Goal: Transaction & Acquisition: Purchase product/service

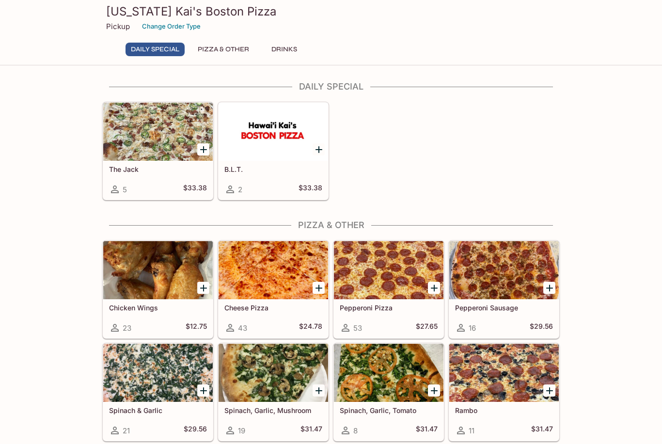
click at [466, 412] on h5 "Rambo" at bounding box center [504, 410] width 98 height 8
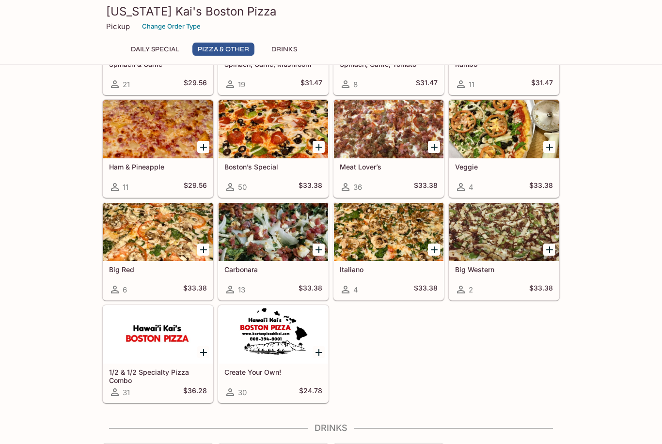
scroll to position [346, 0]
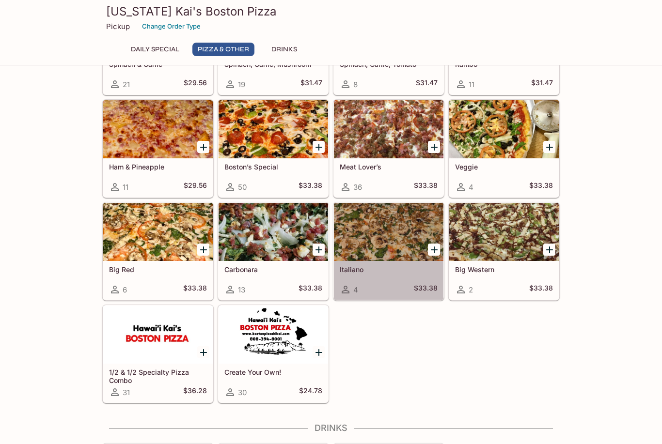
click at [368, 241] on div at bounding box center [388, 232] width 109 height 58
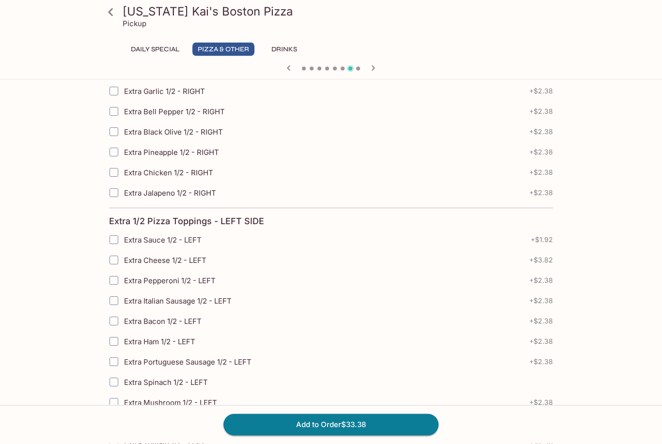
scroll to position [1329, 0]
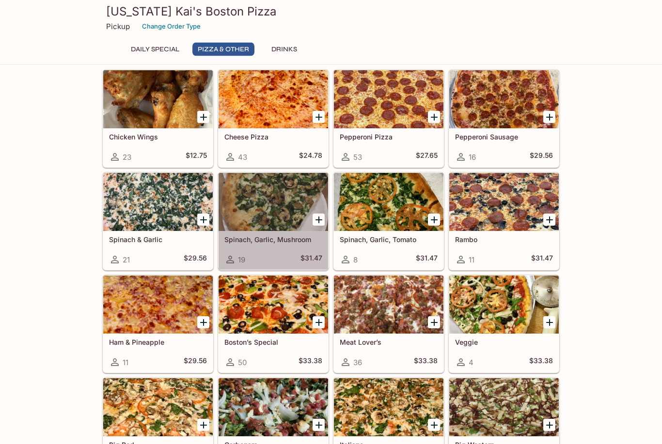
scroll to position [171, 0]
click at [244, 245] on div "Spinach, Garlic, Mushroom 19 $31.47" at bounding box center [272, 250] width 109 height 39
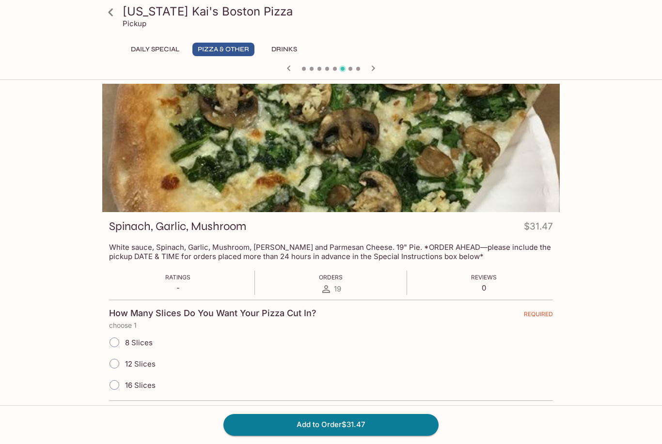
drag, startPoint x: 434, startPoint y: 2, endPoint x: 0, endPoint y: 0, distance: 434.4
click at [0, 0] on html "[US_STATE] [PERSON_NAME]'s Boston Pizza Pickup Daily Special Pizza & Other Drin…" at bounding box center [331, 222] width 662 height 444
